Goal: Navigation & Orientation: Find specific page/section

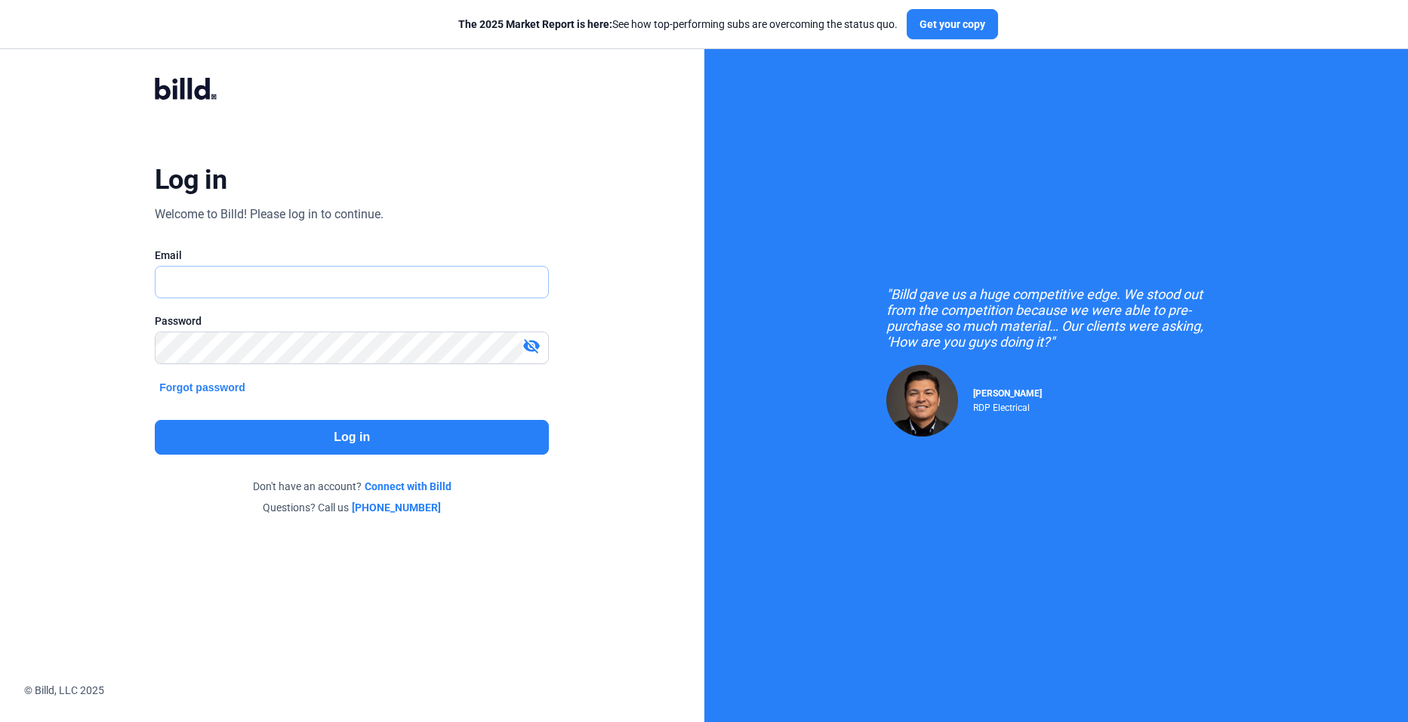
type input "[EMAIL_ADDRESS][DOMAIN_NAME]"
click at [541, 352] on div "visibility_off" at bounding box center [535, 347] width 26 height 21
